Goal: Transaction & Acquisition: Purchase product/service

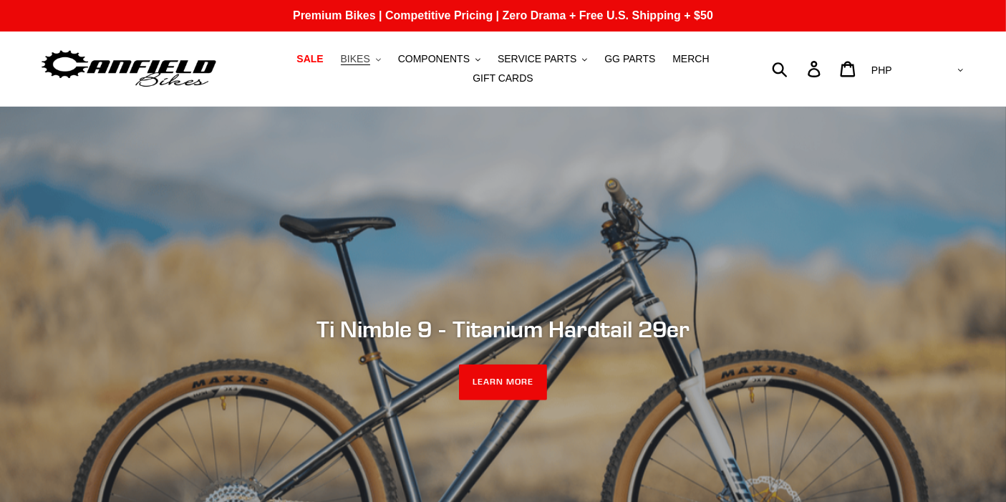
click at [349, 69] on button "BIKES .cls-1{fill:#231f20}" at bounding box center [361, 58] width 54 height 19
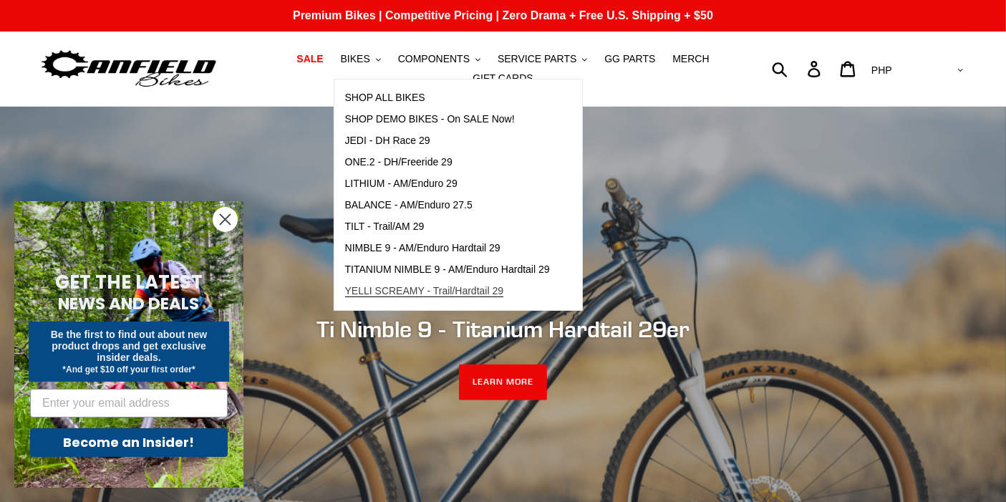
click at [374, 295] on span "YELLI SCREAMY - Trail/Hardtail 29" at bounding box center [424, 291] width 159 height 12
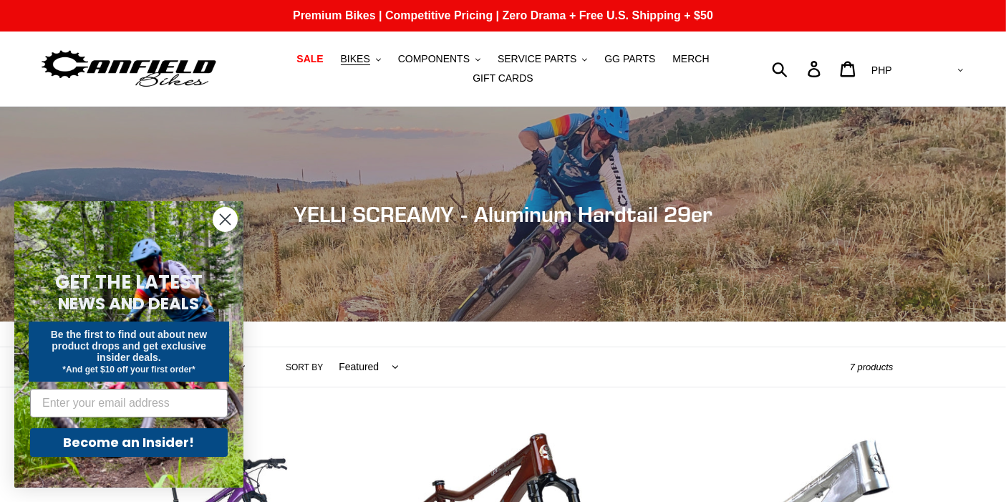
click at [961, 67] on select "AED AFN ALL AMD ANG AUD AWG AZN BAM BBD BDT BGN BIF BND BOB BSD BWP BZD CAD CDF…" at bounding box center [915, 70] width 101 height 26
select select "USD"
click at [924, 57] on select "AED AFN ALL AMD ANG AUD AWG AZN BAM BBD BDT BGN BIF BND BOB BSD BWP BZD CAD CDF…" at bounding box center [915, 70] width 101 height 26
